Goal: Task Accomplishment & Management: Manage account settings

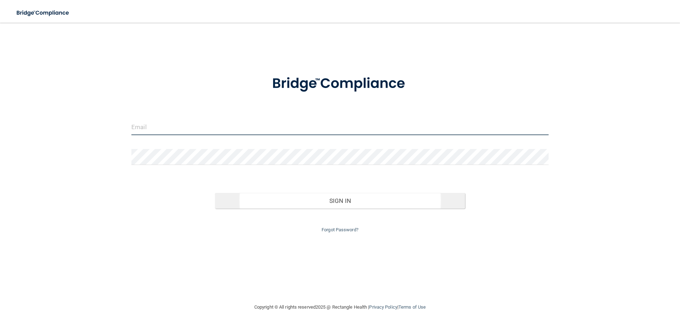
type input "[EMAIL_ADDRESS][DOMAIN_NAME]"
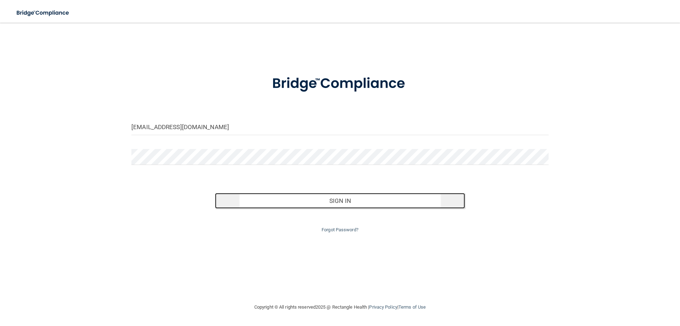
click at [295, 204] on button "Sign In" at bounding box center [340, 201] width 250 height 16
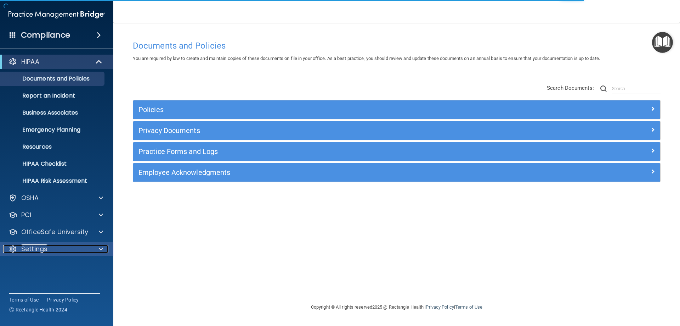
click at [44, 249] on p "Settings" at bounding box center [34, 248] width 26 height 9
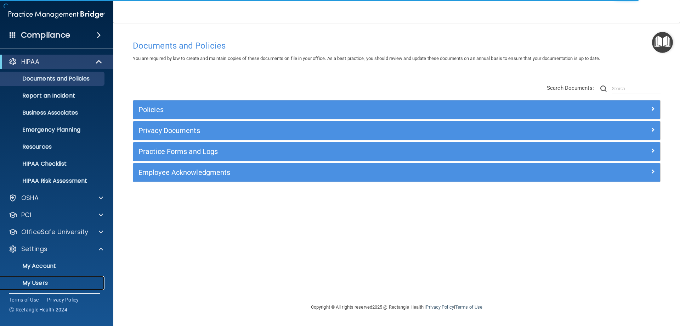
click at [38, 283] on p "My Users" at bounding box center [53, 282] width 97 height 7
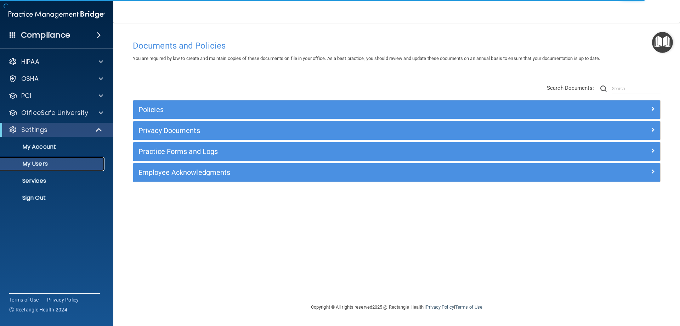
select select "20"
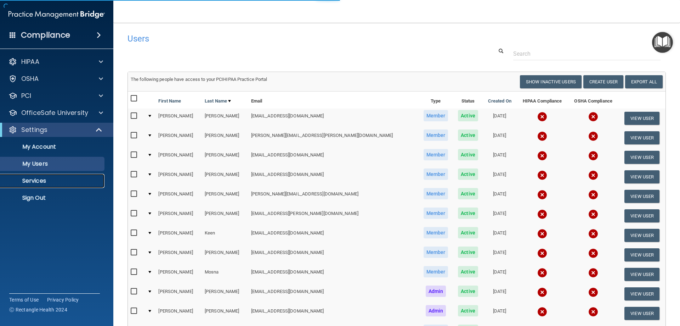
click at [43, 179] on p "Services" at bounding box center [53, 180] width 97 height 7
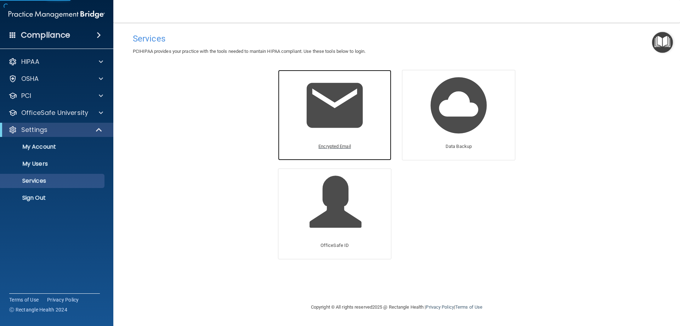
click at [296, 115] on div "Encrypted Email" at bounding box center [334, 115] width 113 height 90
